Goal: Transaction & Acquisition: Obtain resource

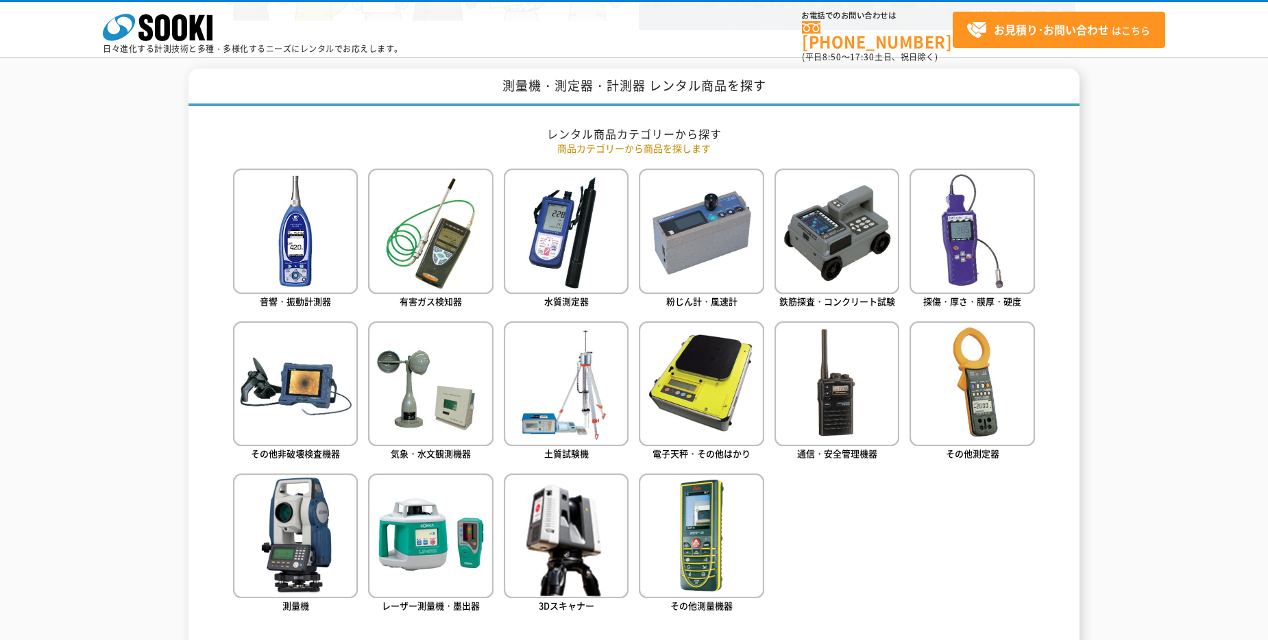
scroll to position [617, 0]
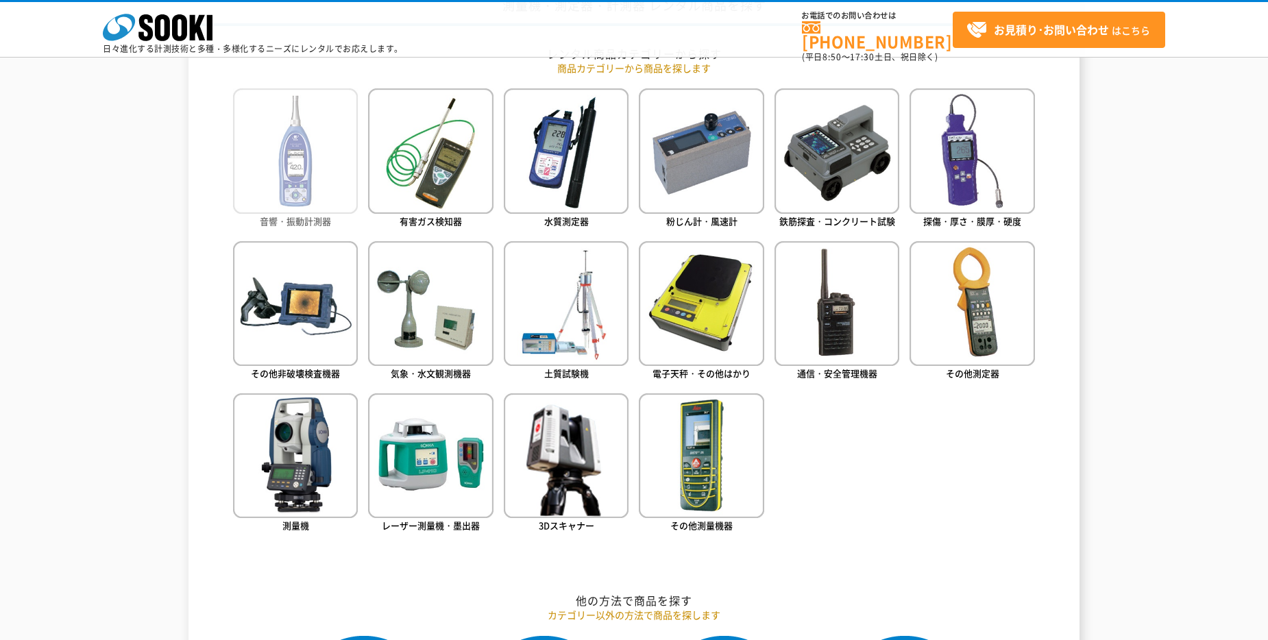
click at [302, 173] on img at bounding box center [295, 150] width 125 height 125
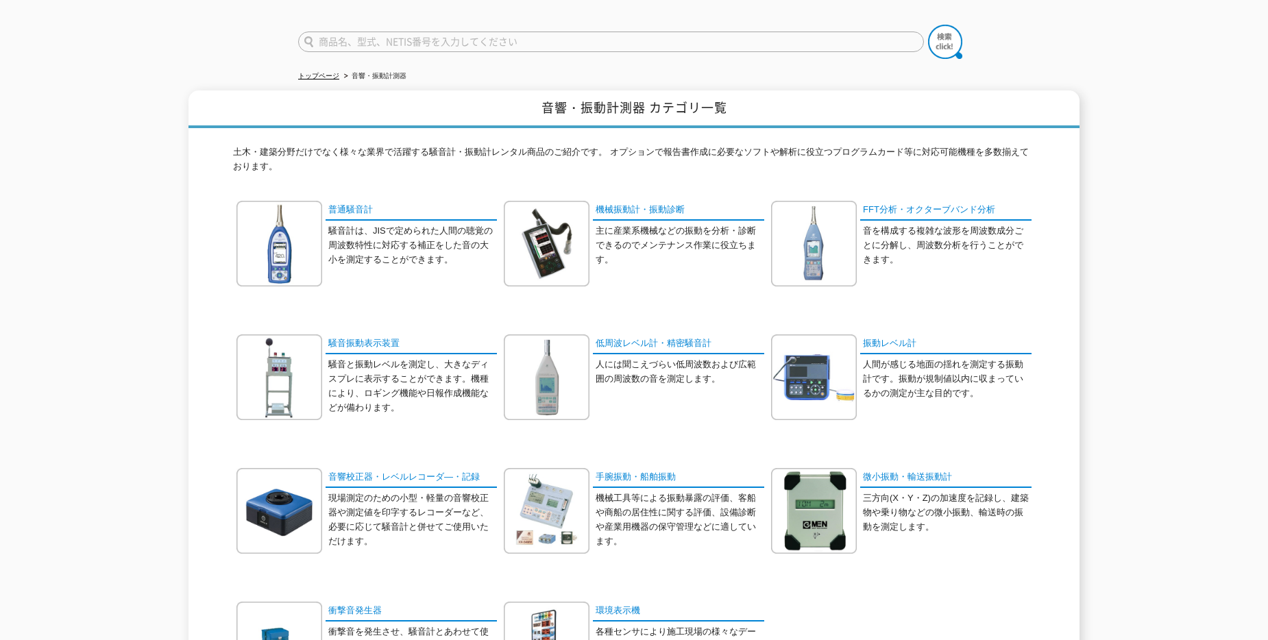
scroll to position [69, 0]
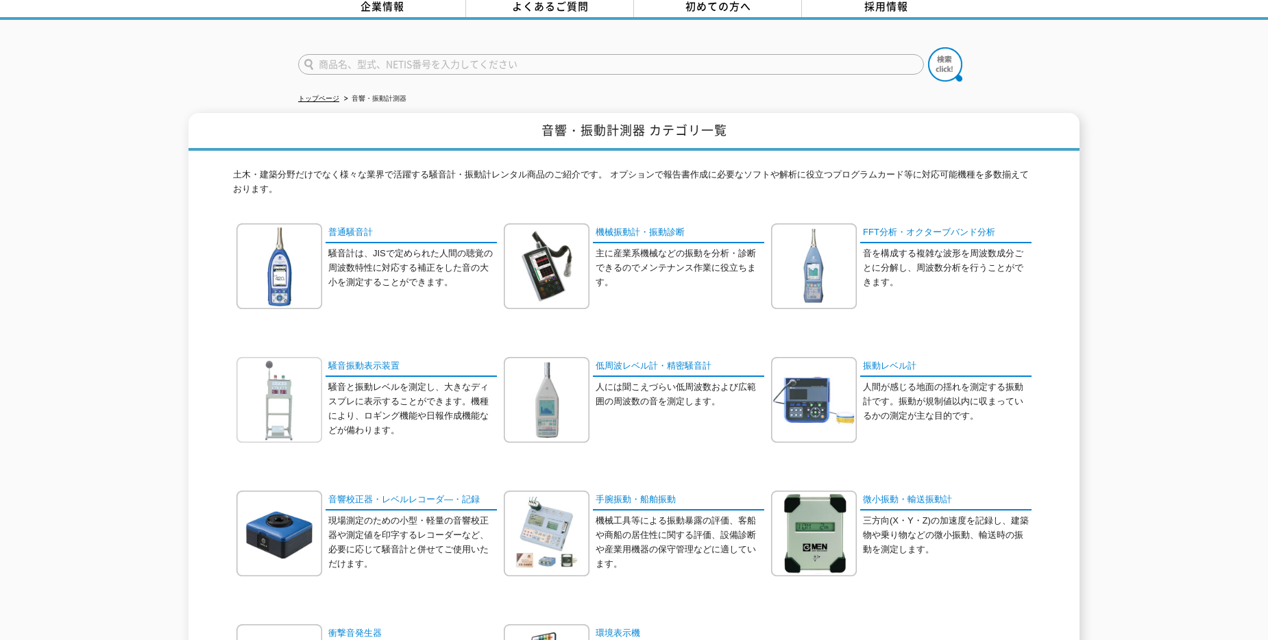
click at [276, 393] on img at bounding box center [279, 400] width 86 height 86
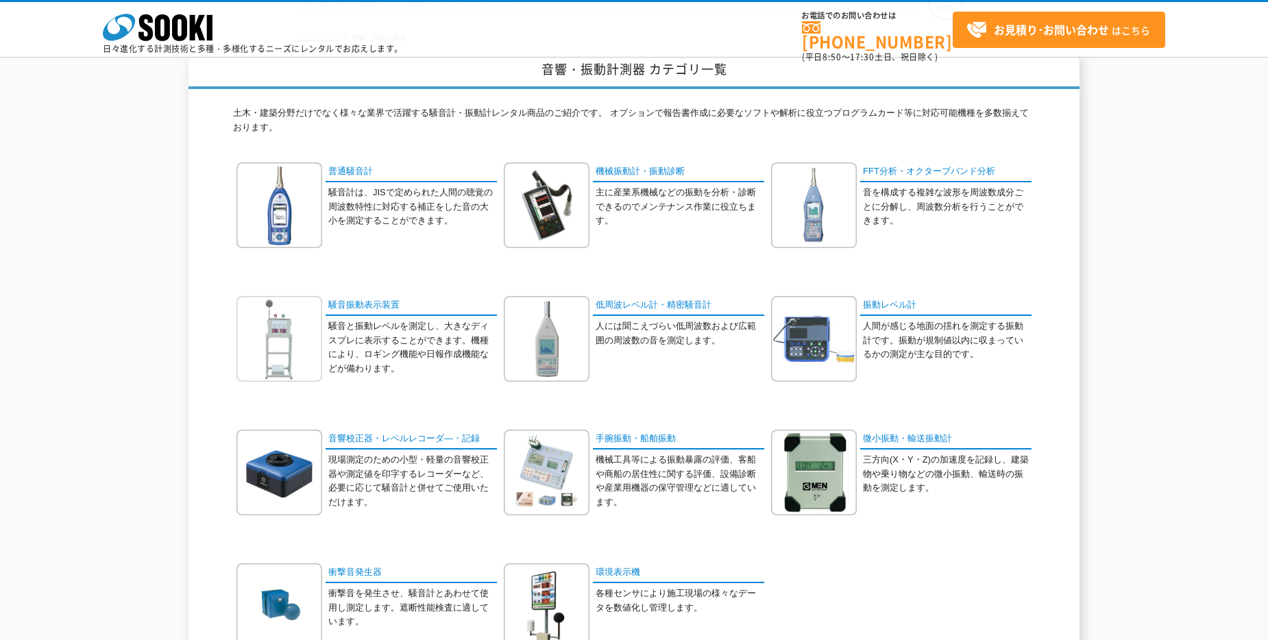
scroll to position [55, 0]
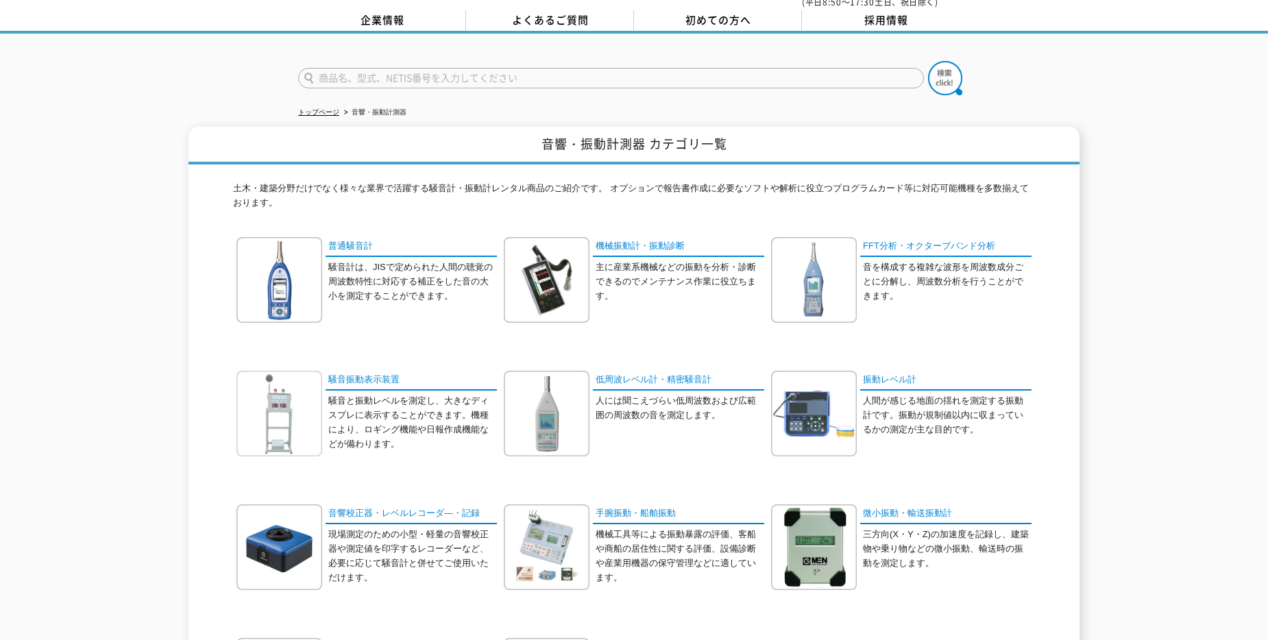
click at [295, 429] on img at bounding box center [279, 414] width 86 height 86
click at [289, 412] on img at bounding box center [279, 414] width 86 height 86
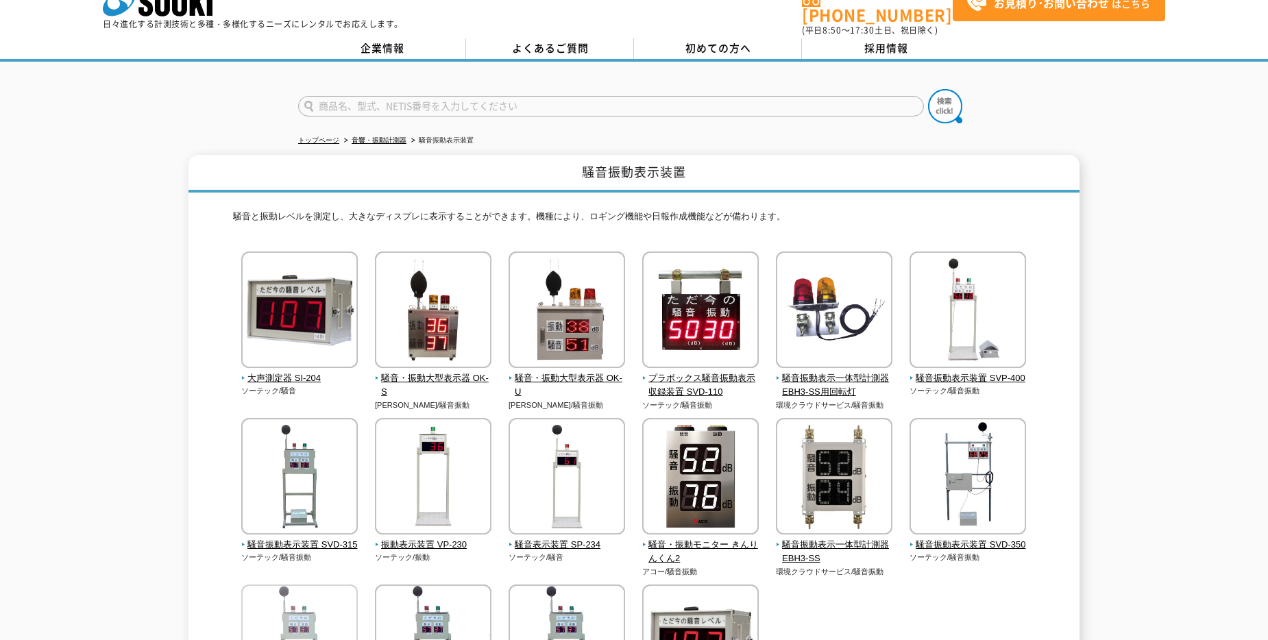
scroll to position [26, 0]
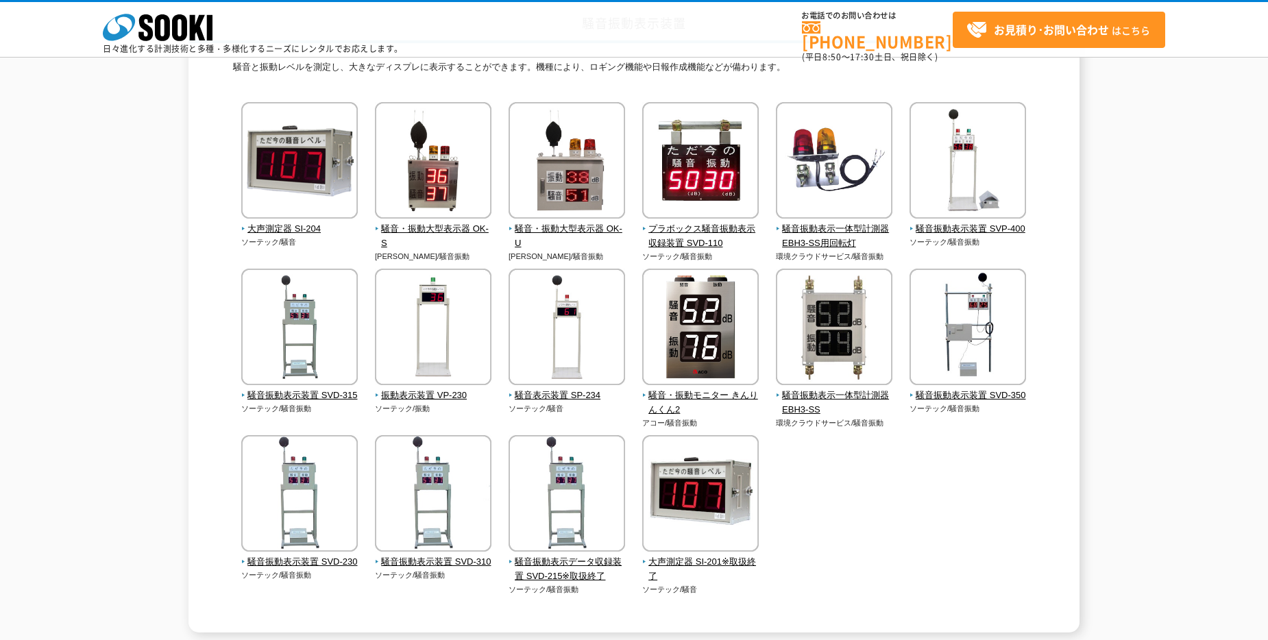
scroll to position [137, 0]
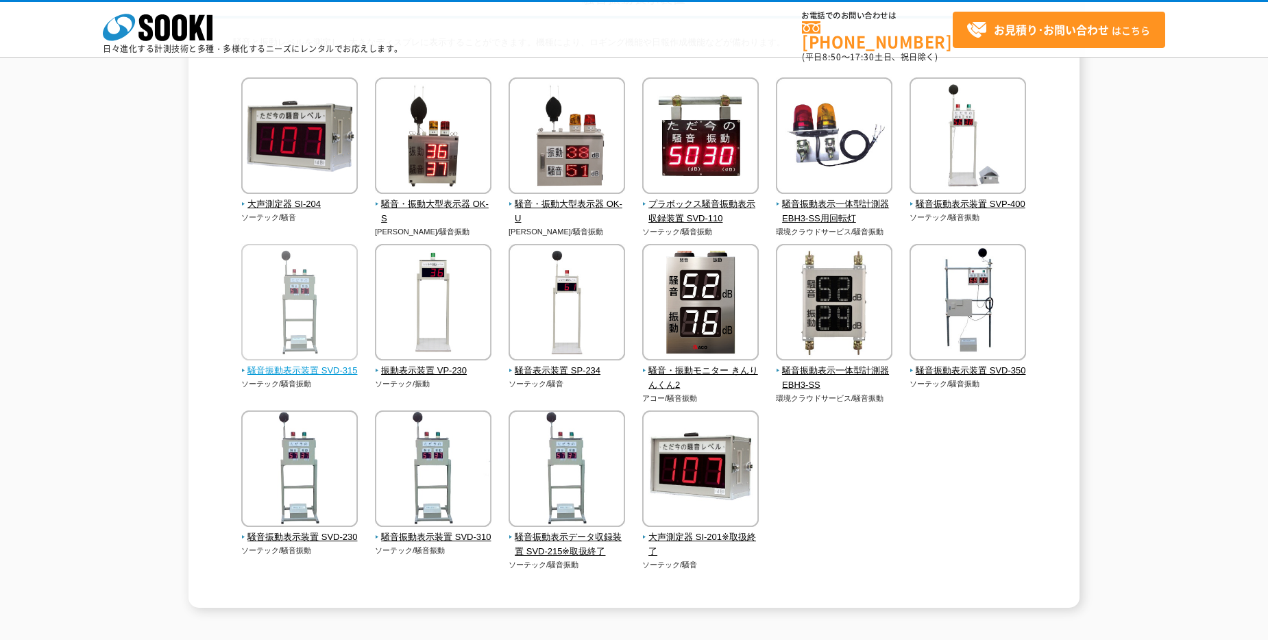
click at [272, 332] on img at bounding box center [299, 304] width 117 height 120
click at [562, 301] on img at bounding box center [567, 304] width 117 height 120
click at [584, 315] on img at bounding box center [567, 304] width 117 height 120
click at [266, 320] on img at bounding box center [299, 304] width 117 height 120
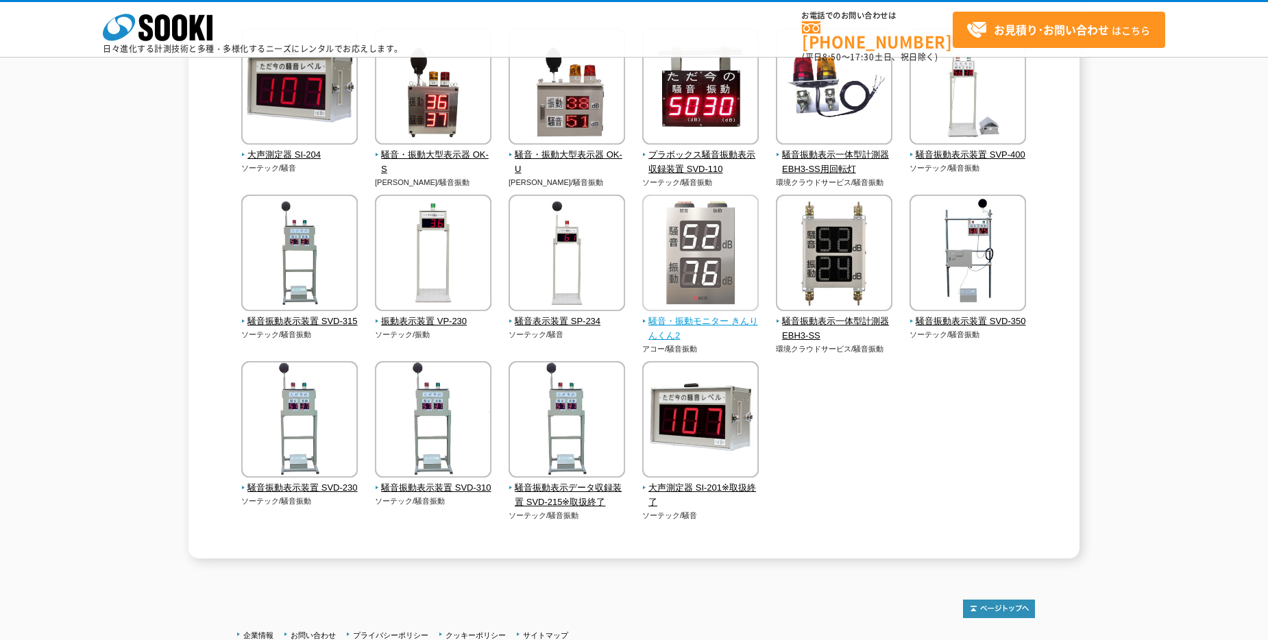
scroll to position [274, 0]
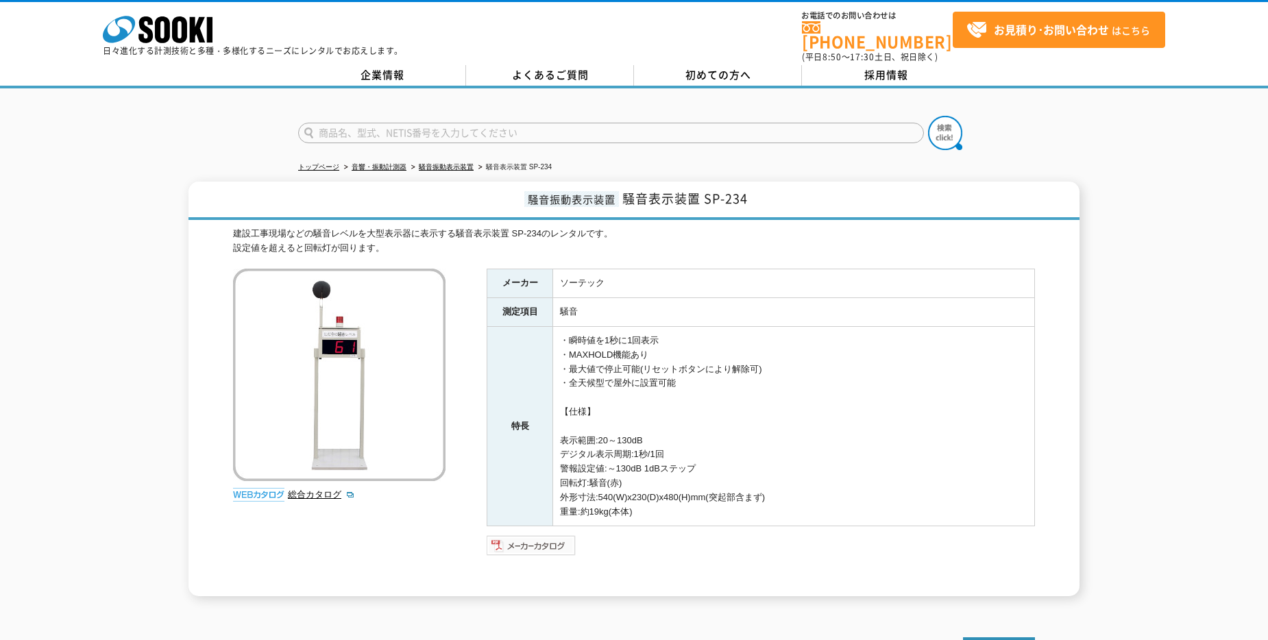
click at [537, 535] on img at bounding box center [532, 546] width 90 height 22
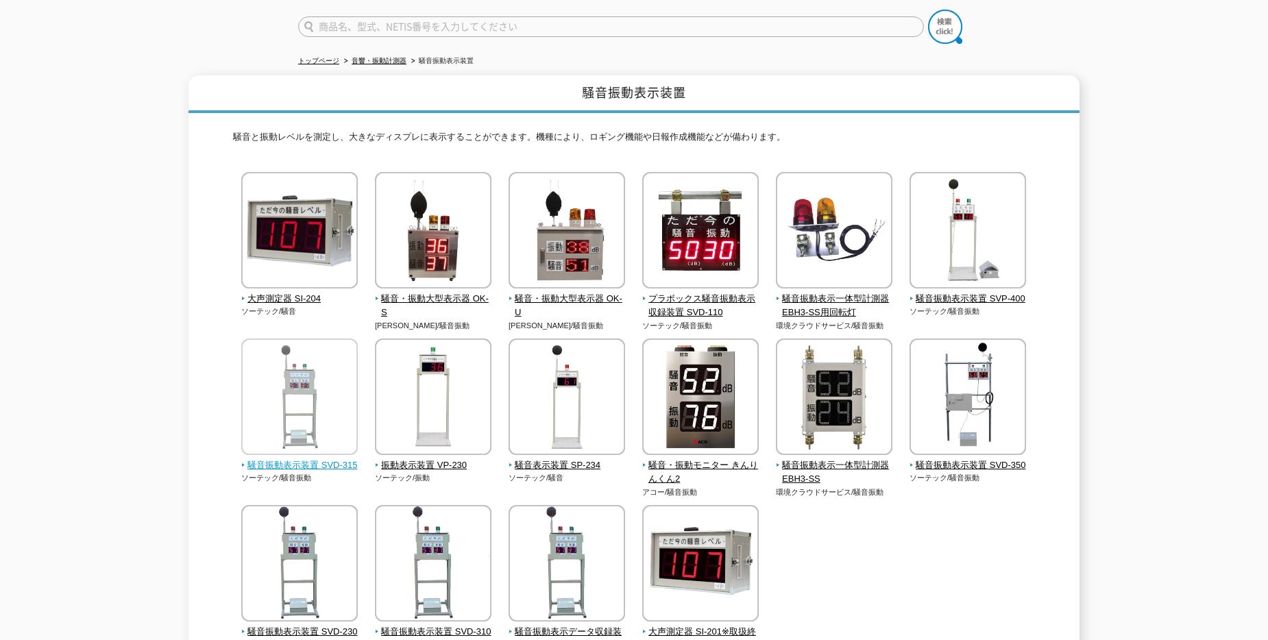
scroll to position [137, 0]
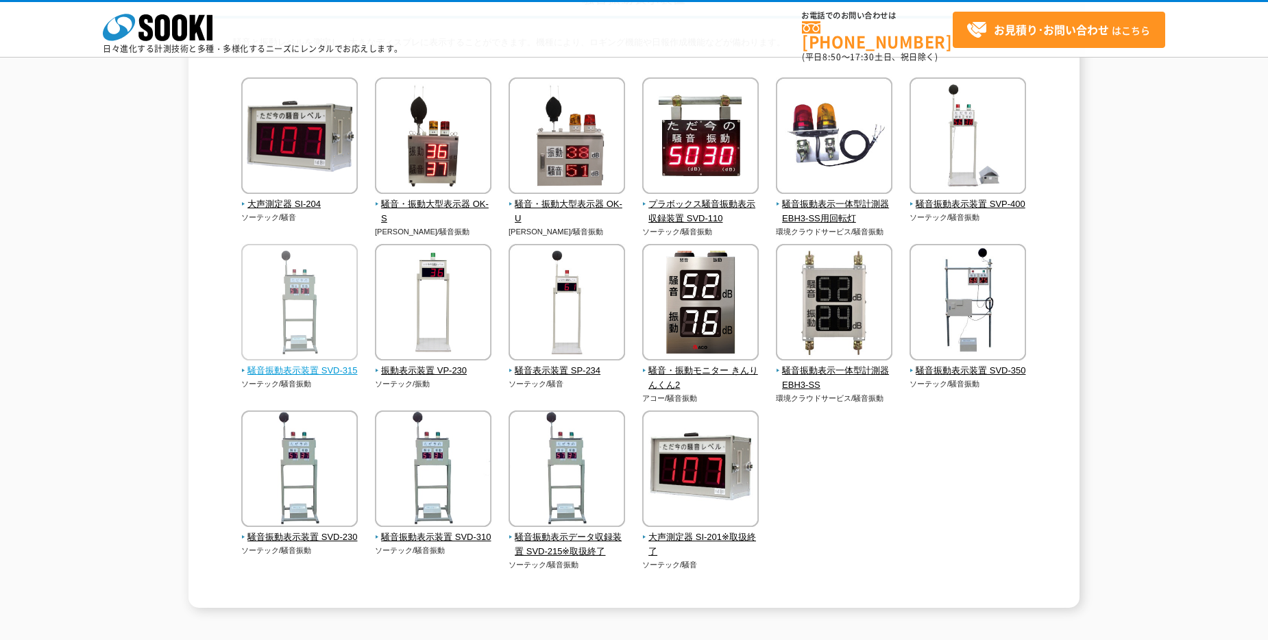
click at [286, 334] on img at bounding box center [299, 304] width 117 height 120
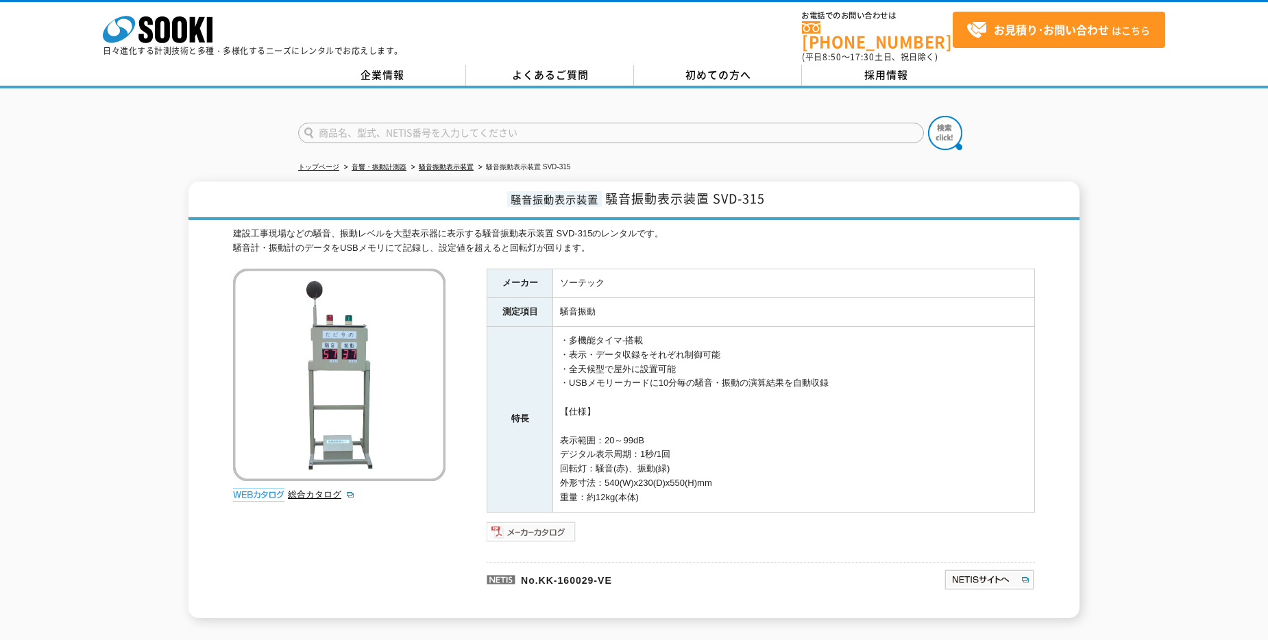
click at [521, 521] on img at bounding box center [532, 532] width 90 height 22
